Goal: Find specific page/section: Find specific page/section

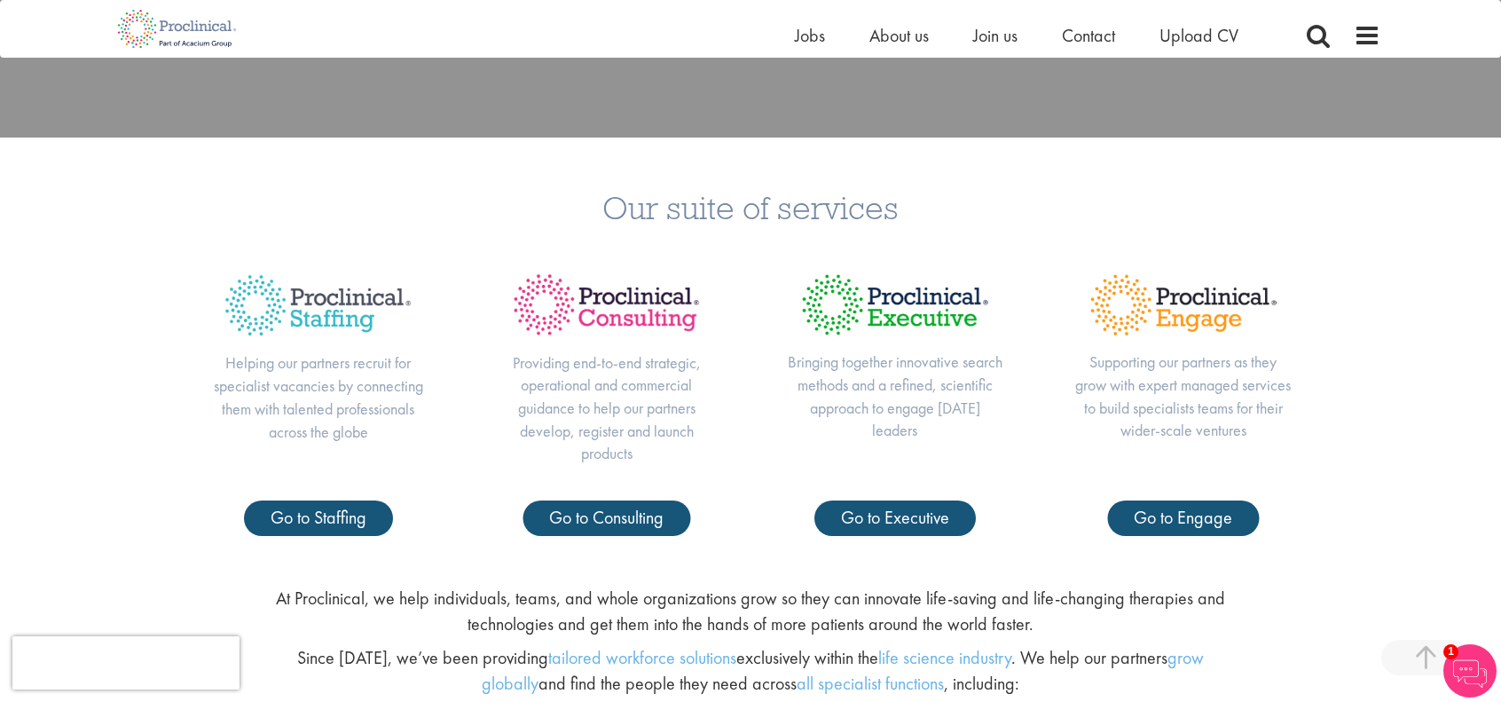
scroll to position [621, 0]
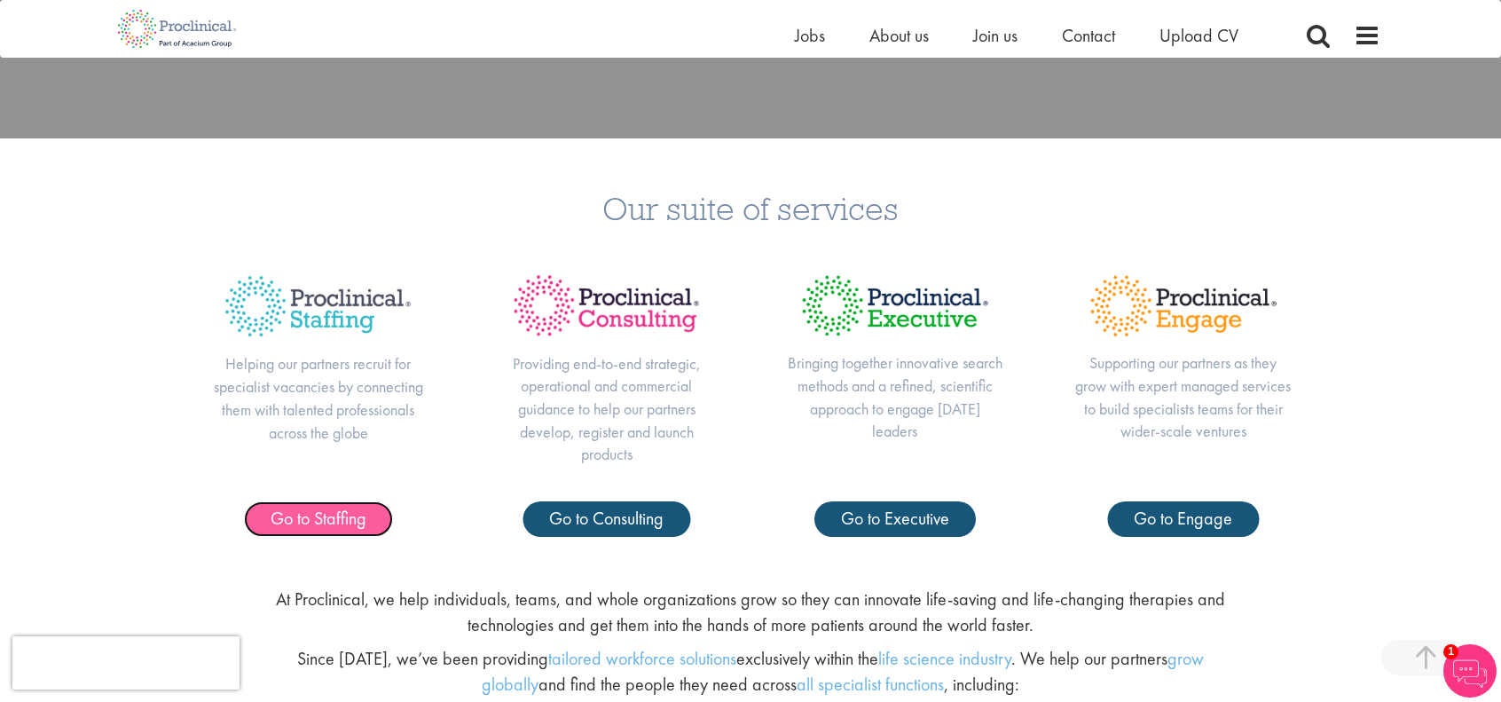
click at [333, 517] on span "Go to Staffing" at bounding box center [318, 517] width 96 height 23
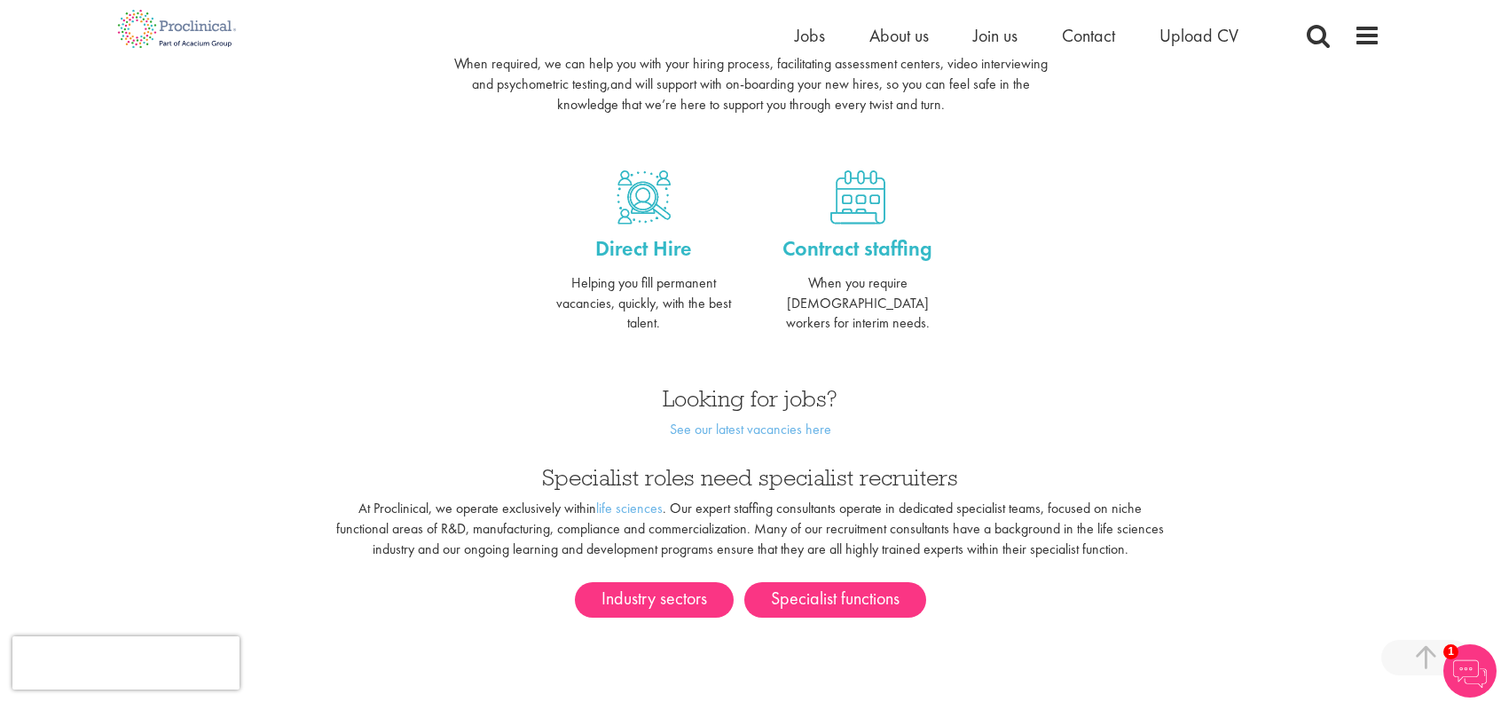
scroll to position [621, 0]
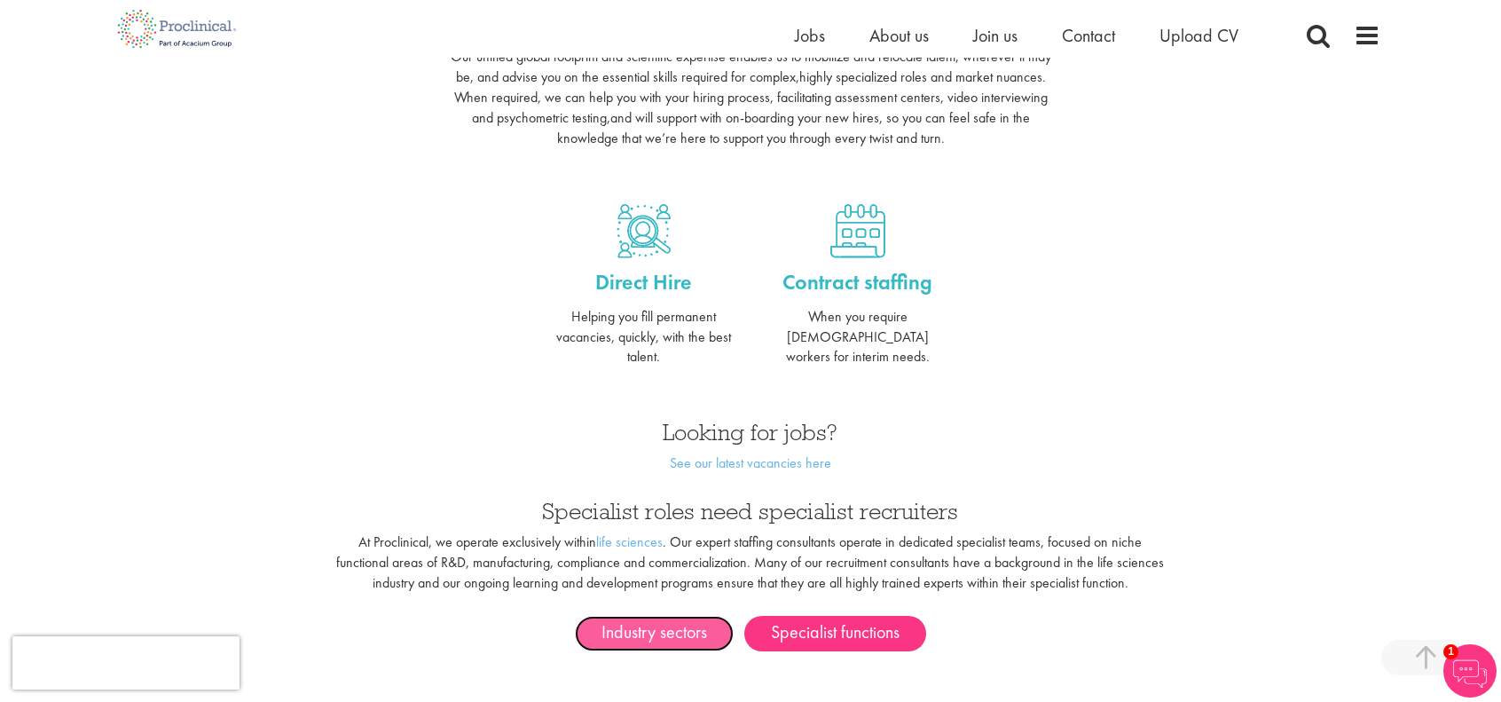
click at [634, 615] on link "Industry sectors" at bounding box center [654, 632] width 159 height 35
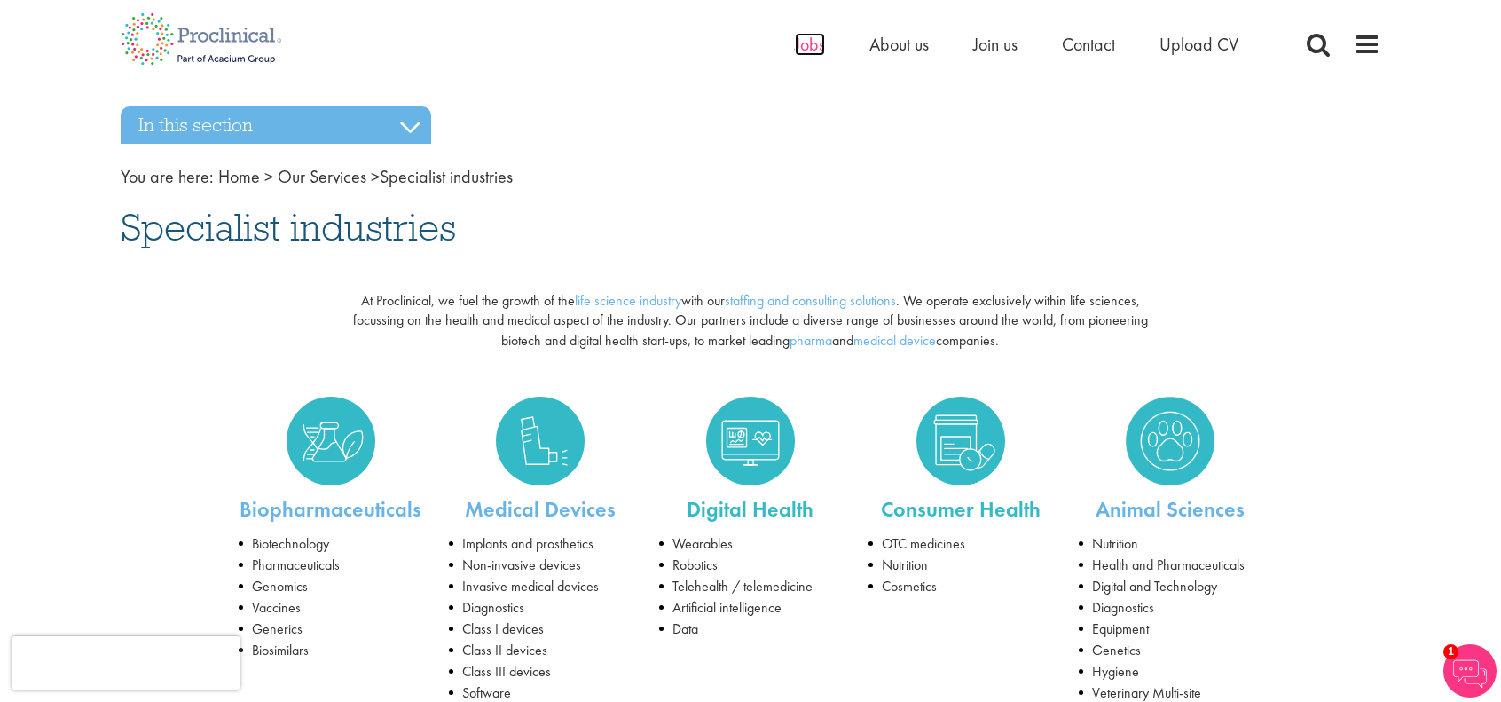
click at [805, 50] on span "Jobs" at bounding box center [810, 44] width 30 height 23
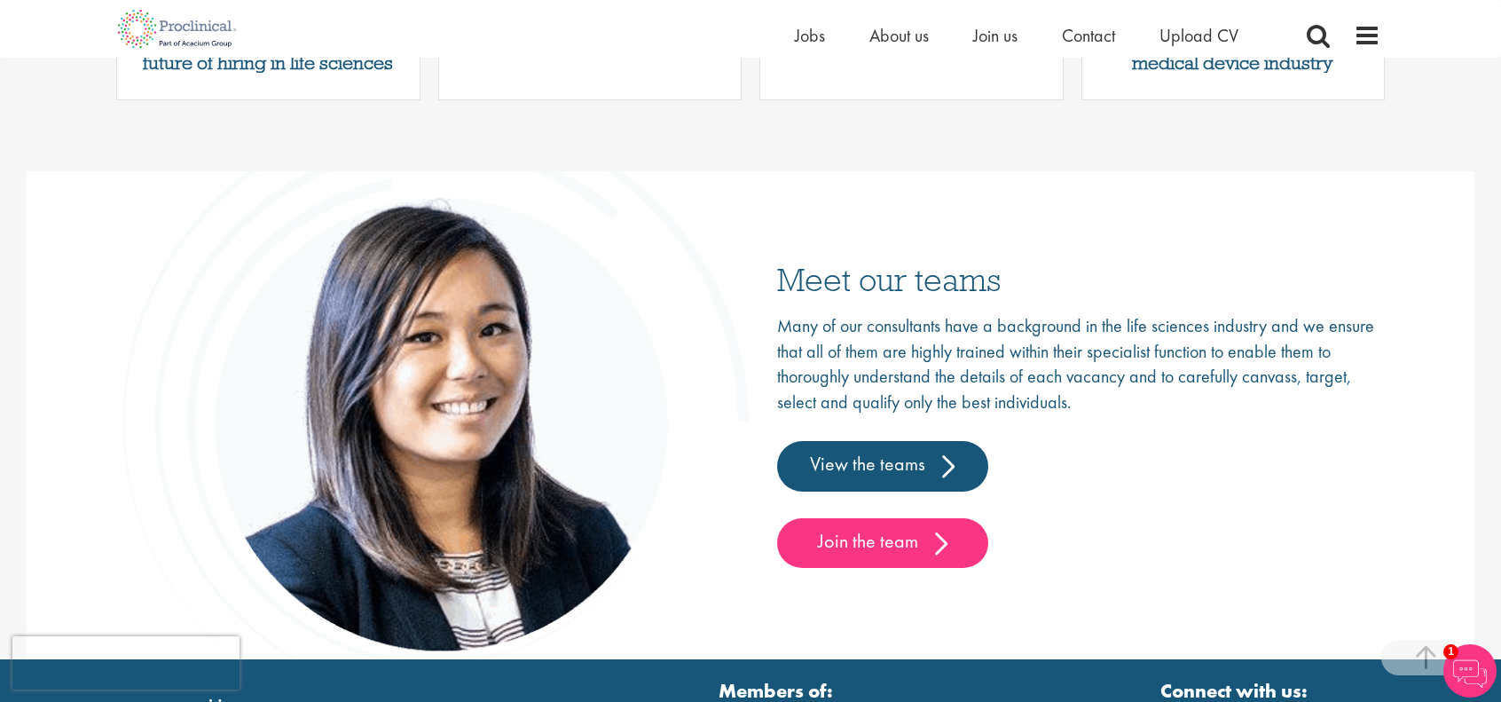
scroll to position [2661, 0]
